Goal: Information Seeking & Learning: Learn about a topic

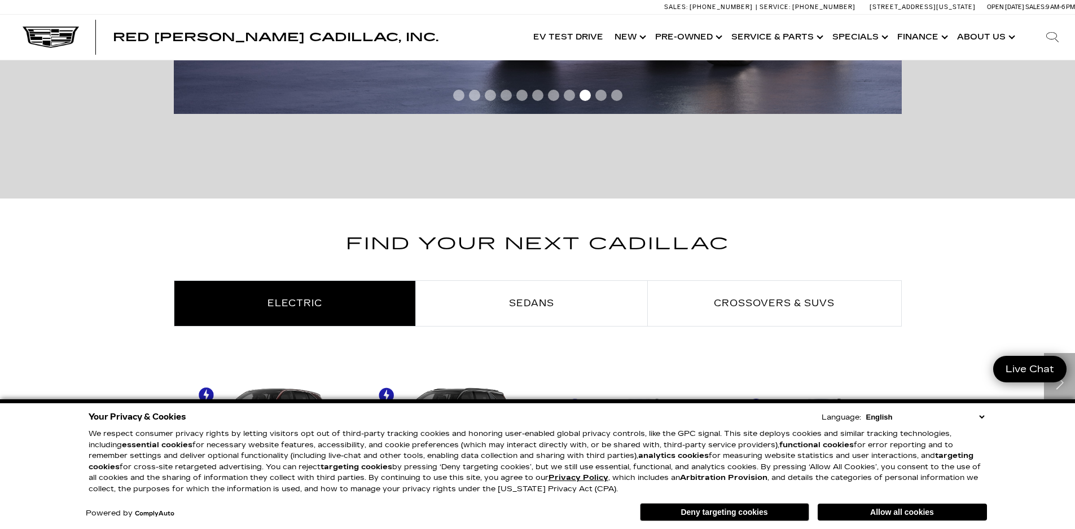
scroll to position [926, 0]
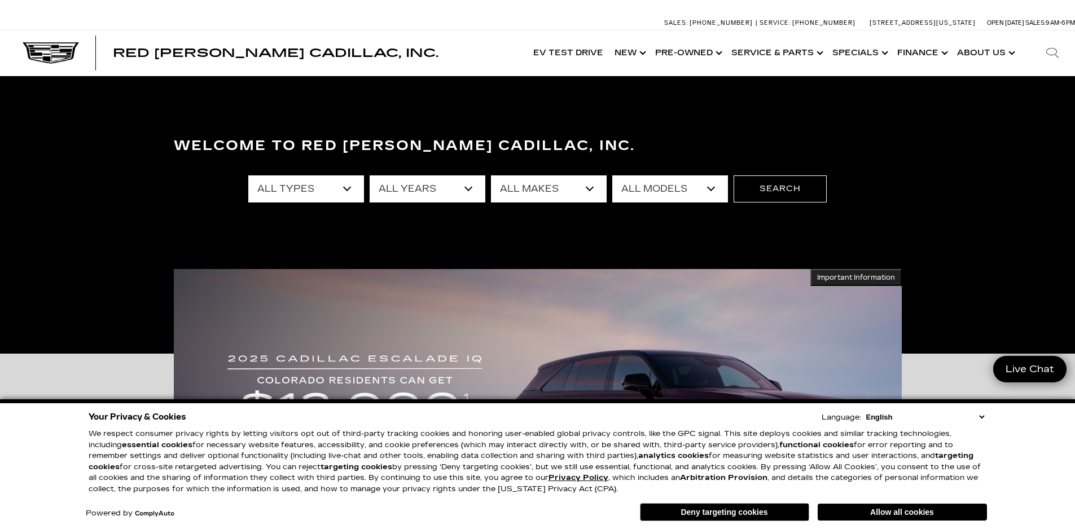
select select "CT4"
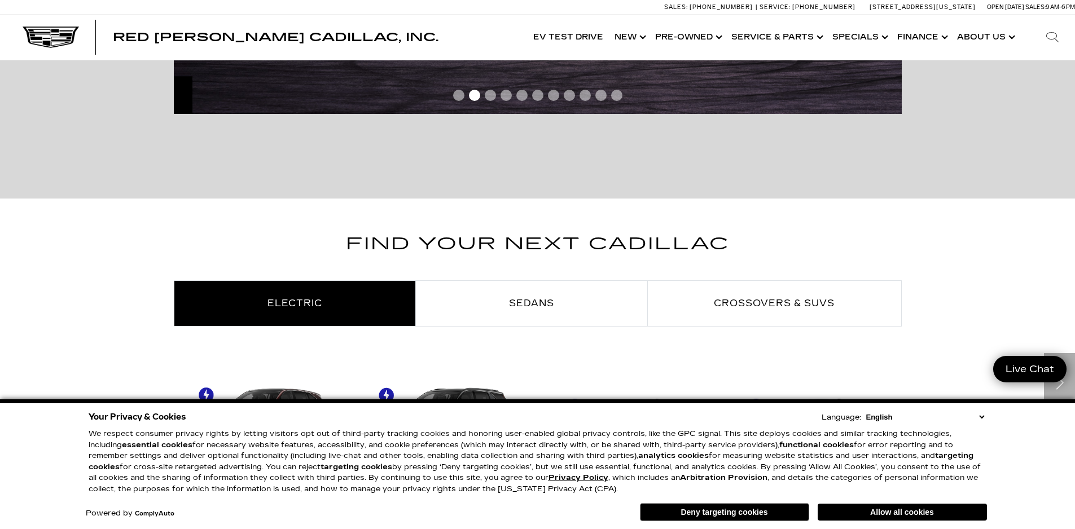
scroll to position [926, 0]
